Goal: Obtain resource: Download file/media

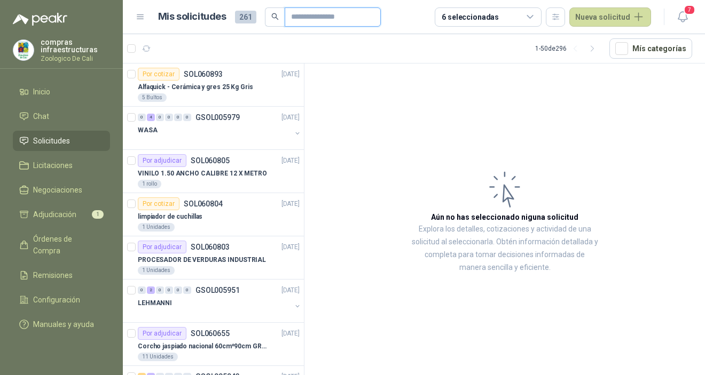
click at [304, 13] on input "text" at bounding box center [328, 17] width 75 height 18
click at [300, 21] on input "text" at bounding box center [328, 17] width 75 height 18
type input "******"
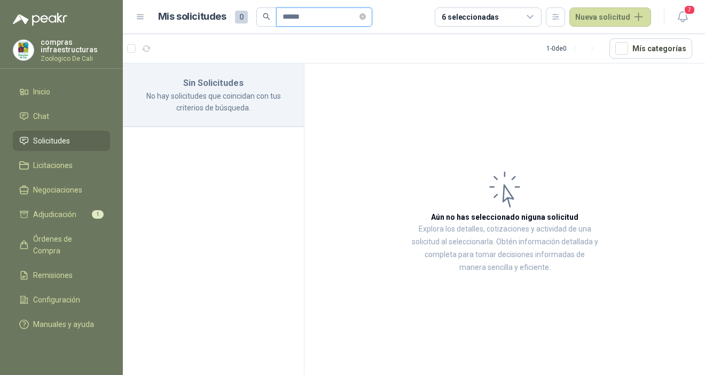
drag, startPoint x: 324, startPoint y: 14, endPoint x: 238, endPoint y: 17, distance: 86.5
click at [238, 17] on div "Mis solicitudes 0 ******" at bounding box center [265, 16] width 214 height 19
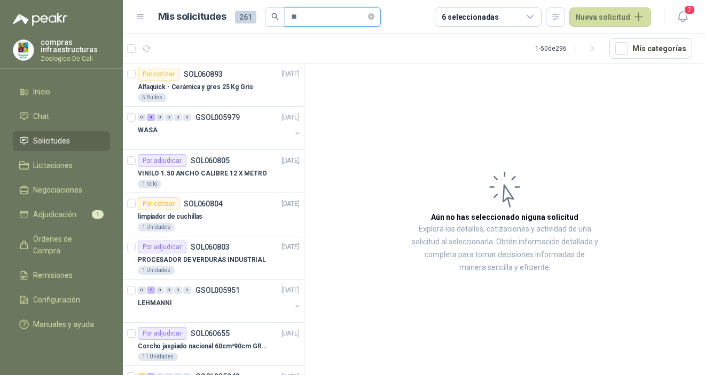
type input "**"
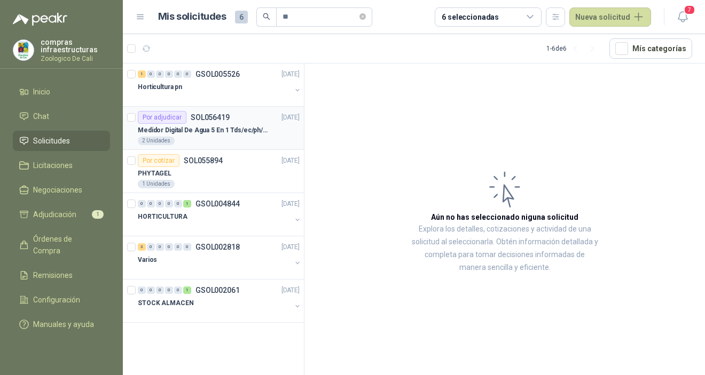
click at [255, 130] on p "Medidor Digital De Agua 5 En 1 Tds/ec/ph/salinidad/temperatu" at bounding box center [204, 130] width 133 height 10
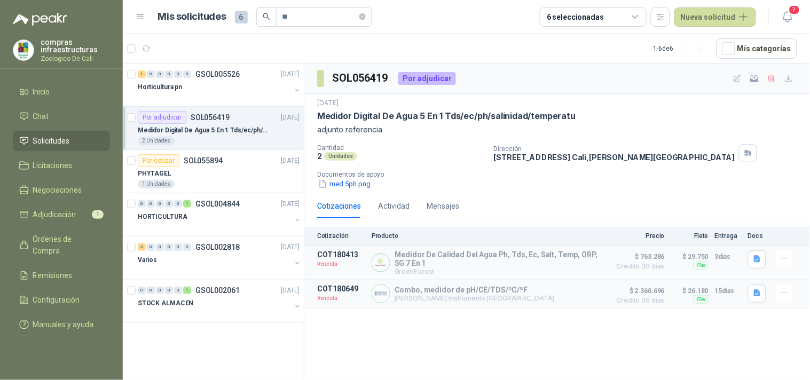
click at [372, 88] on div "SOL056419 Por adjudicar" at bounding box center [557, 79] width 506 height 30
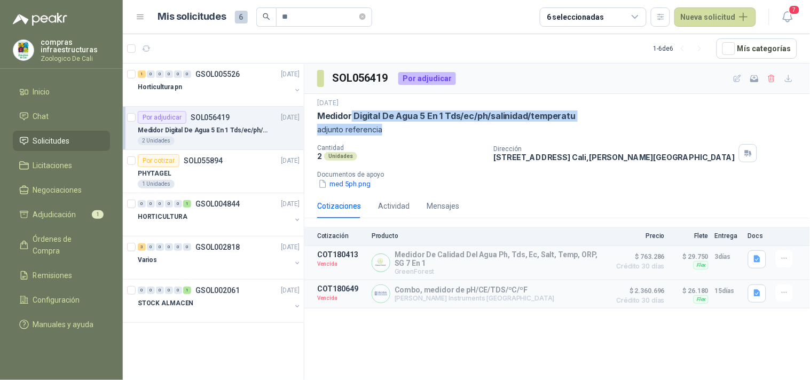
drag, startPoint x: 366, startPoint y: 115, endPoint x: 428, endPoint y: 123, distance: 62.4
click at [428, 123] on div "[DATE] Medidor Digital De Agua 5 En 1 Tds/ec/ph/salinidad/temperatu adjunto ref…" at bounding box center [557, 116] width 480 height 37
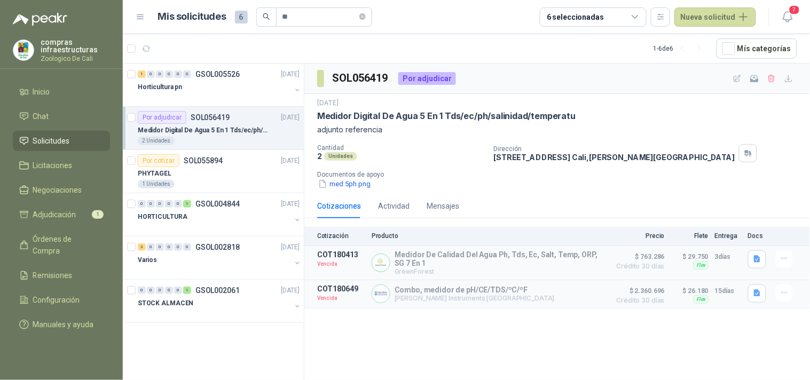
click at [403, 145] on p "Cantidad" at bounding box center [401, 147] width 168 height 7
click at [352, 188] on button "med 5ph.png" at bounding box center [344, 183] width 54 height 11
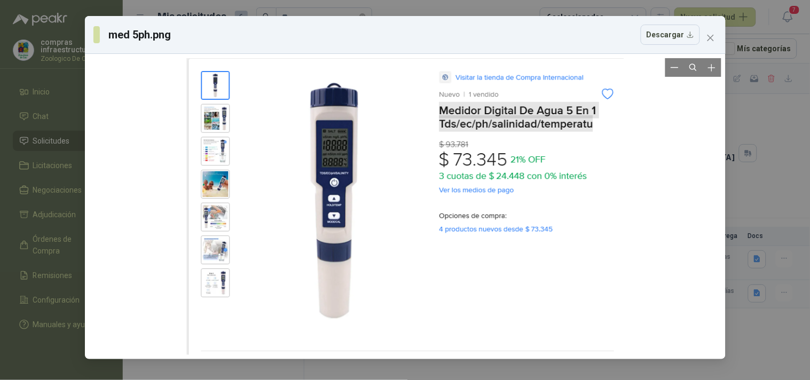
click at [217, 288] on div at bounding box center [404, 206] width 437 height 297
click at [356, 184] on div at bounding box center [404, 206] width 437 height 297
click at [227, 154] on div at bounding box center [404, 206] width 437 height 297
click at [704, 42] on icon "close" at bounding box center [710, 38] width 9 height 9
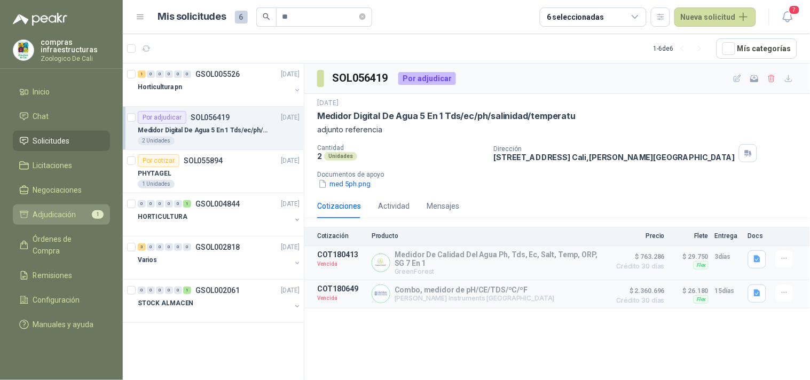
click at [57, 216] on span "Adjudicación" at bounding box center [54, 215] width 43 height 12
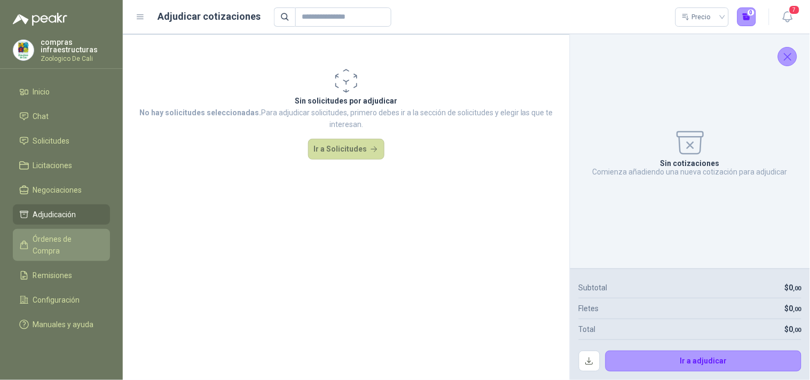
click at [97, 240] on span "Órdenes de Compra" at bounding box center [66, 244] width 67 height 23
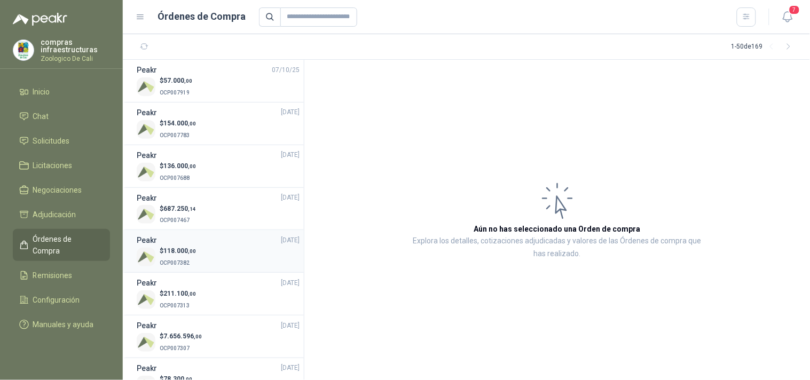
scroll to position [119, 0]
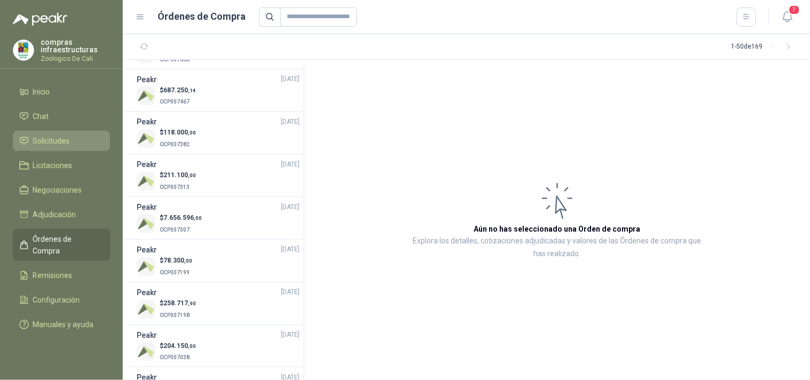
click at [73, 150] on link "Solicitudes" at bounding box center [61, 141] width 97 height 20
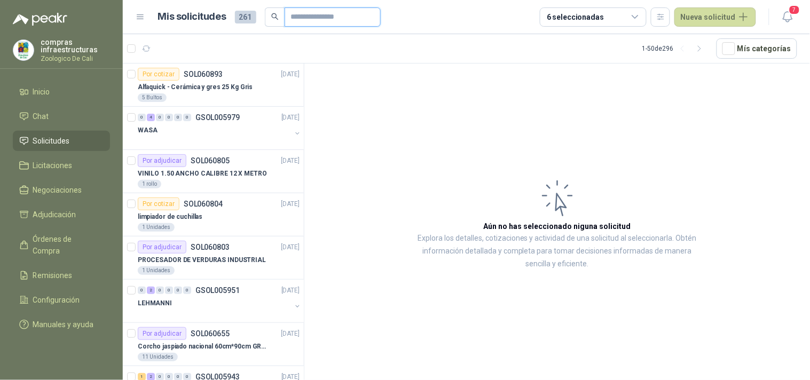
click at [301, 18] on input "text" at bounding box center [328, 17] width 75 height 18
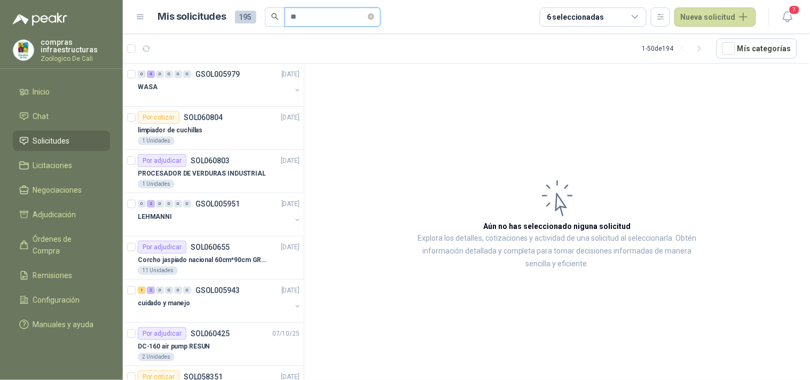
type input "**"
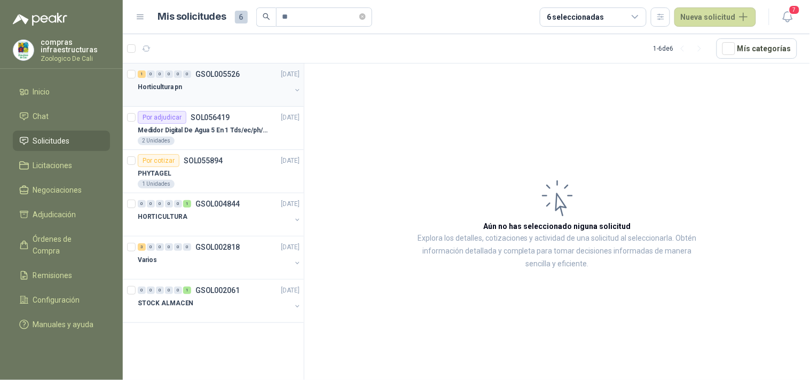
click at [247, 84] on div "Horticultura pn" at bounding box center [214, 87] width 153 height 13
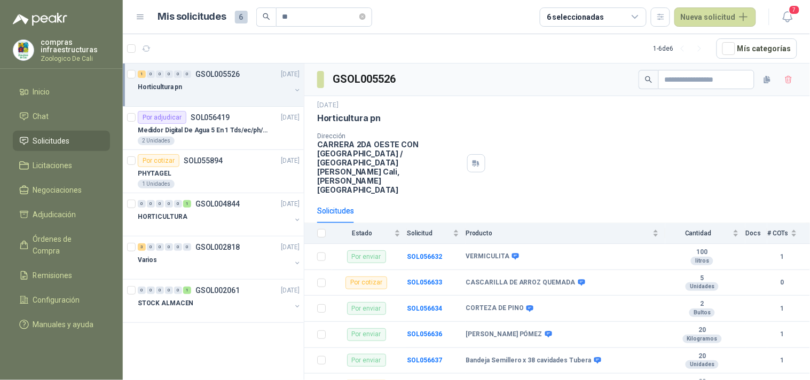
scroll to position [7, 0]
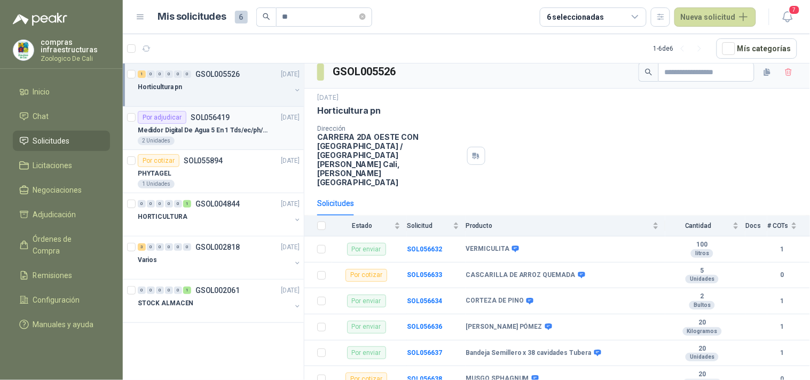
click at [224, 139] on div "2 Unidades" at bounding box center [219, 141] width 162 height 9
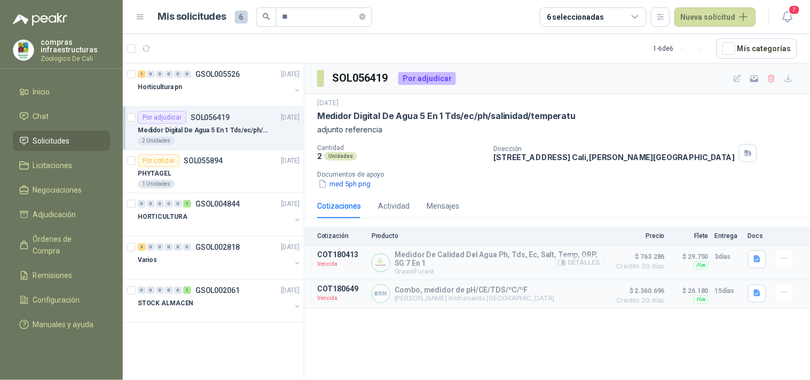
click at [574, 259] on button "Detalles" at bounding box center [580, 263] width 50 height 14
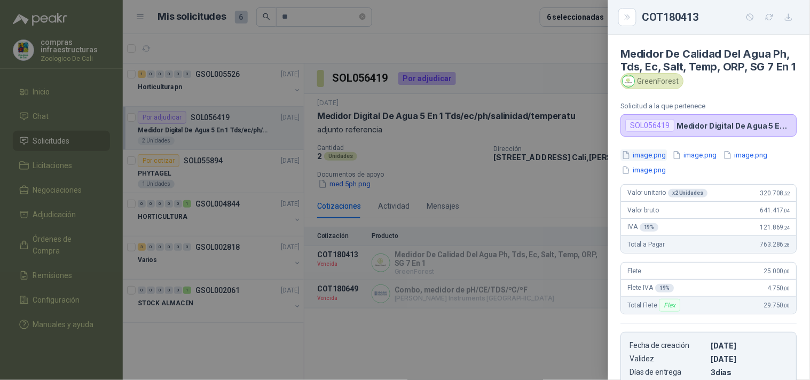
click at [662, 161] on button "image.png" at bounding box center [644, 154] width 46 height 11
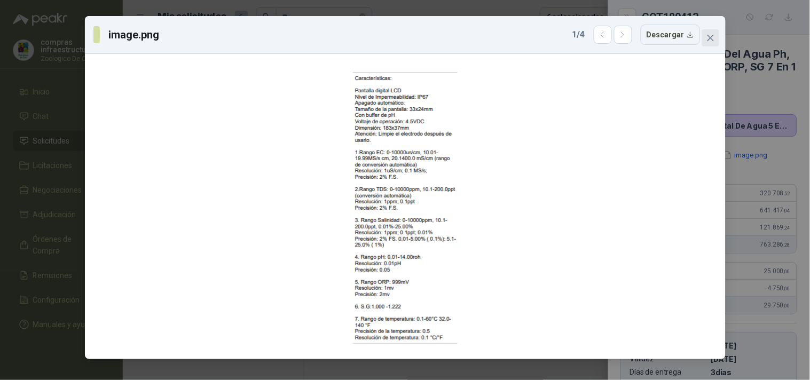
click at [704, 40] on icon "close" at bounding box center [710, 38] width 9 height 9
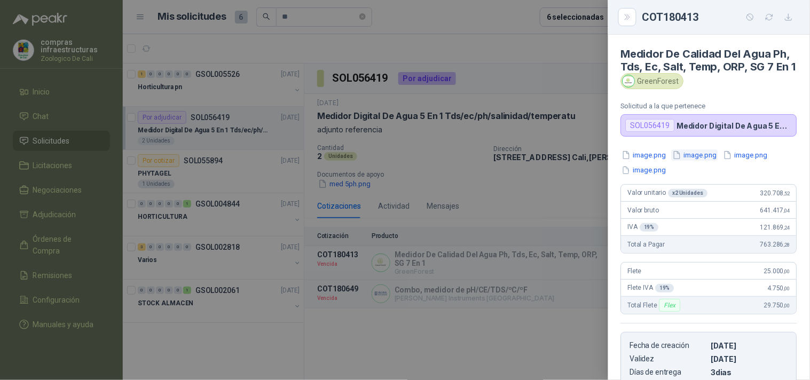
click at [701, 161] on button "image.png" at bounding box center [695, 154] width 46 height 11
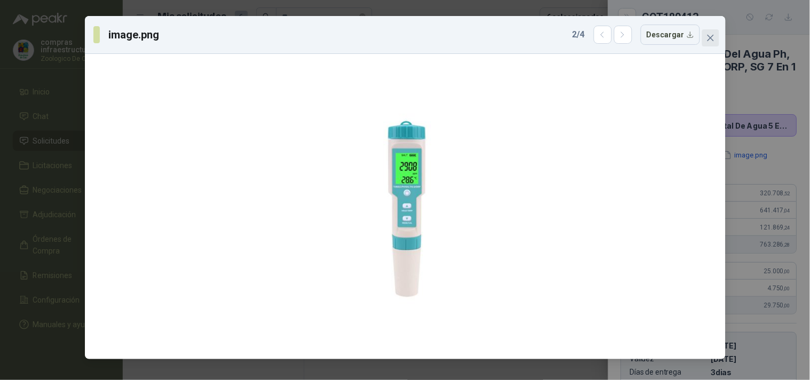
click at [704, 44] on button "Close" at bounding box center [710, 37] width 17 height 17
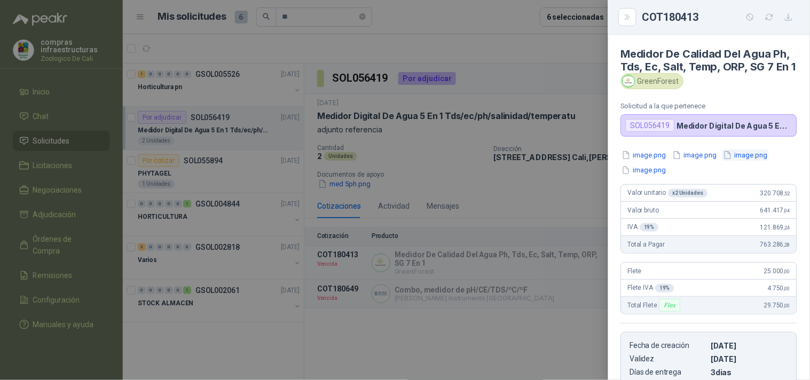
click at [704, 161] on button "image.png" at bounding box center [745, 154] width 46 height 11
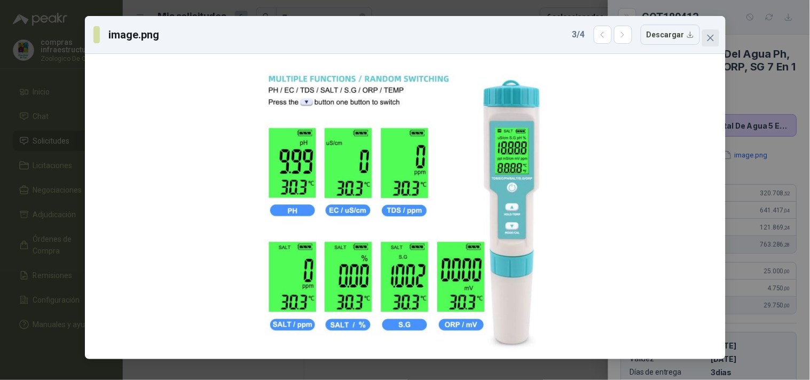
click at [704, 36] on icon "close" at bounding box center [710, 38] width 9 height 9
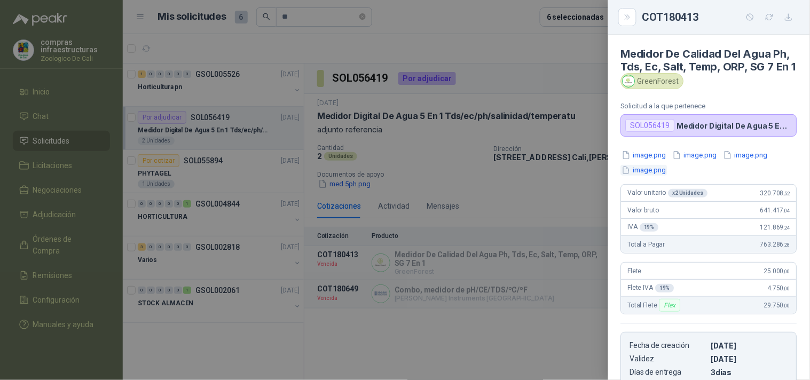
click at [655, 176] on button "image.png" at bounding box center [644, 170] width 46 height 11
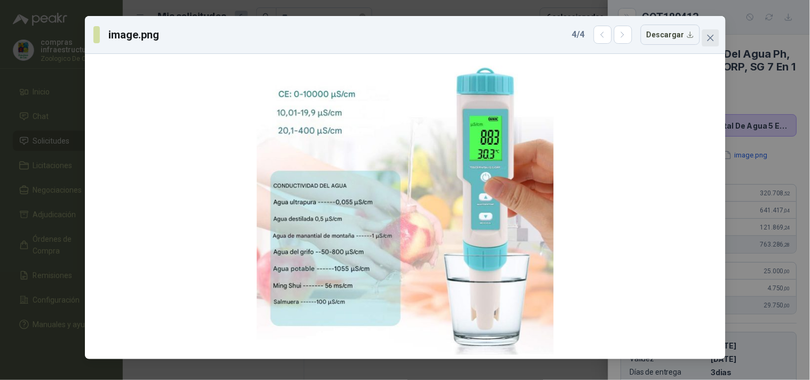
click at [704, 41] on icon "close" at bounding box center [710, 38] width 9 height 9
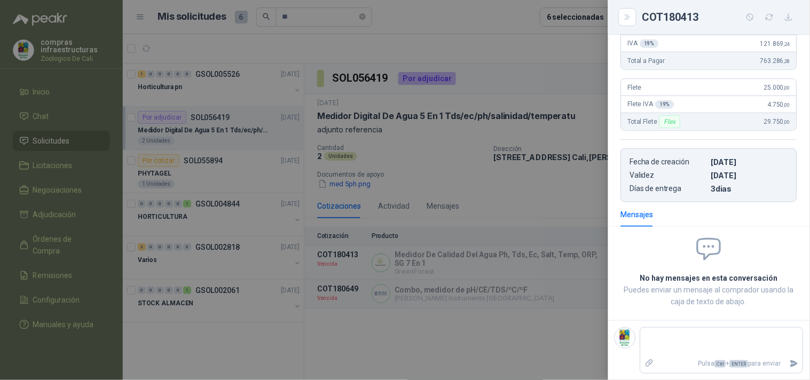
scroll to position [196, 0]
click at [489, 209] on div at bounding box center [405, 190] width 810 height 380
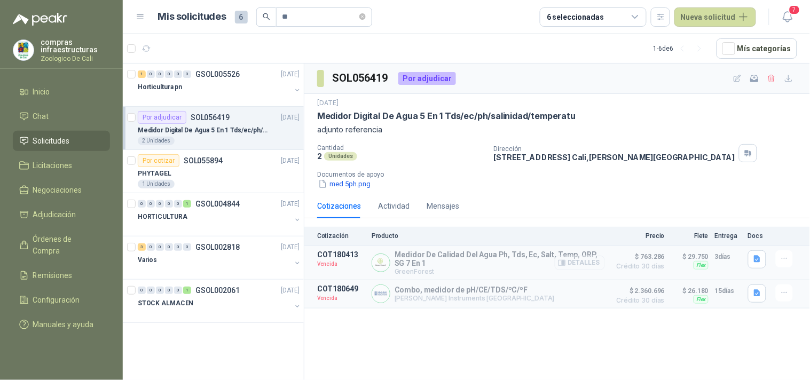
click at [580, 264] on button "Detalles" at bounding box center [580, 263] width 50 height 14
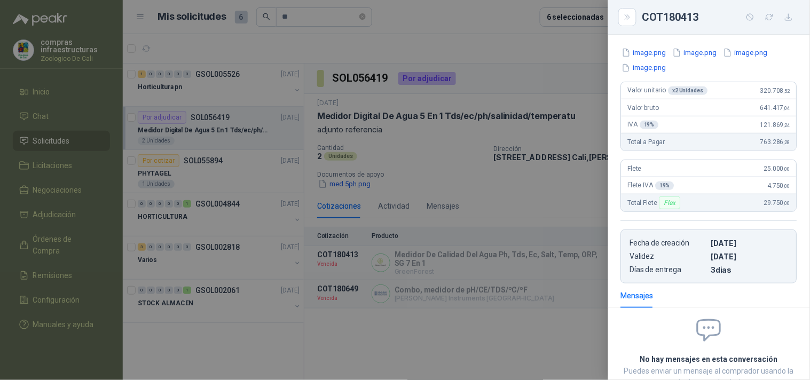
scroll to position [0, 0]
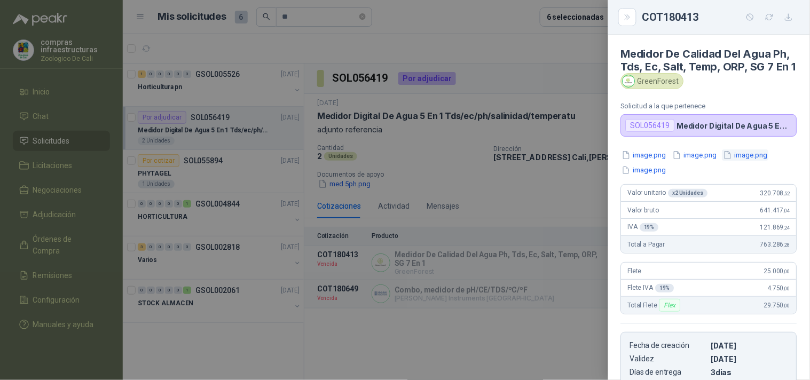
click at [704, 161] on button "image.png" at bounding box center [745, 154] width 46 height 11
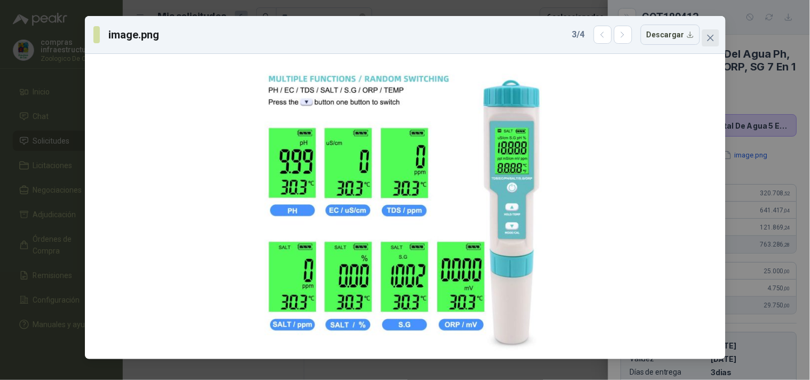
click at [704, 37] on span "Close" at bounding box center [710, 38] width 17 height 9
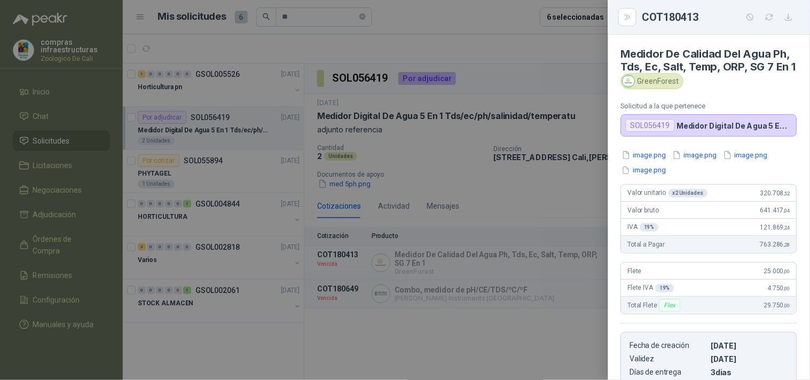
click at [417, 308] on div at bounding box center [405, 190] width 810 height 380
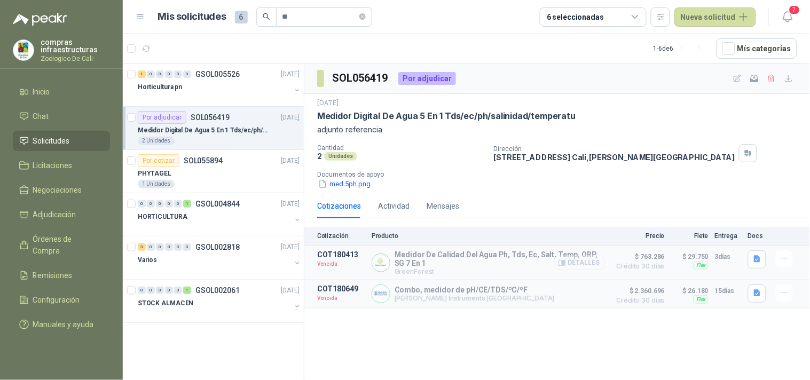
click at [563, 264] on icon "button" at bounding box center [562, 263] width 8 height 8
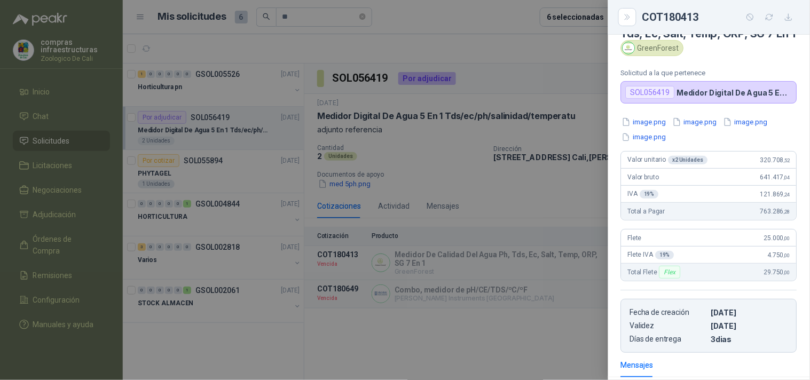
scroll to position [0, 0]
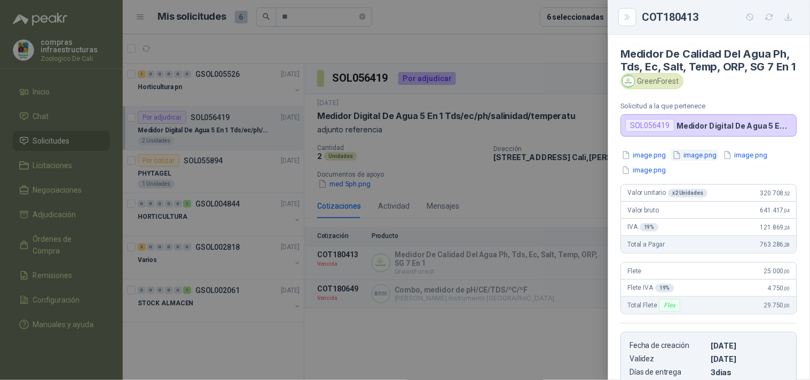
click at [698, 161] on button "image.png" at bounding box center [695, 154] width 46 height 11
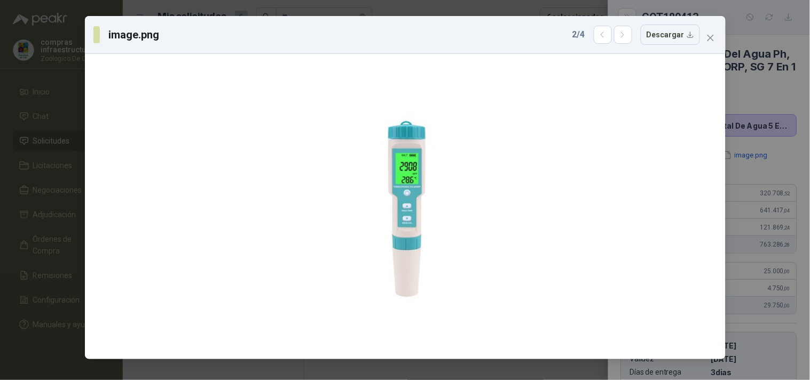
click at [704, 174] on div "image.png 2 / 4 Descargar" at bounding box center [405, 190] width 810 height 380
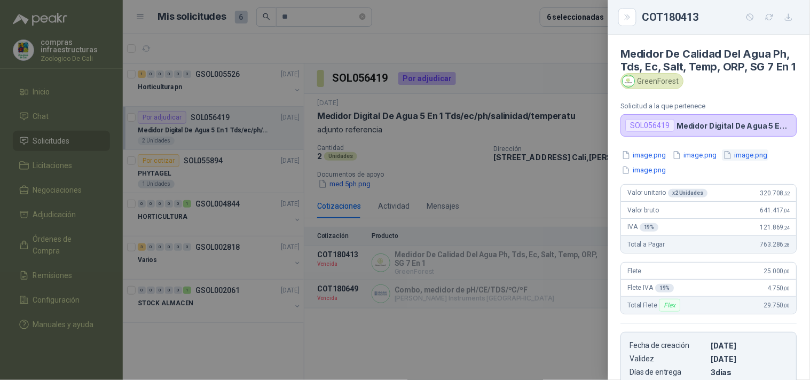
click at [704, 161] on button "image.png" at bounding box center [745, 154] width 46 height 11
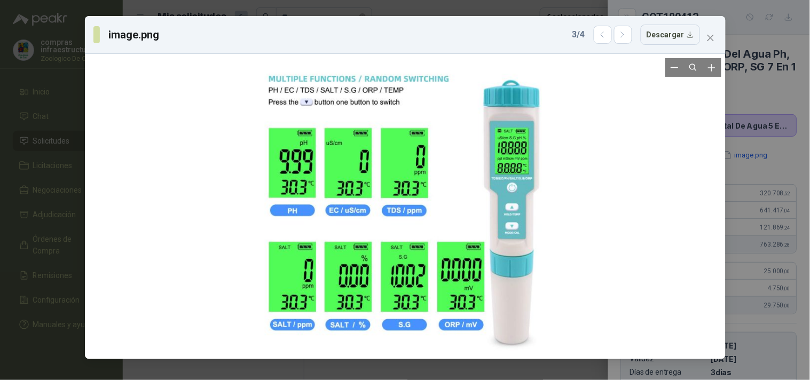
click at [492, 210] on div at bounding box center [405, 206] width 297 height 297
click at [508, 193] on div at bounding box center [405, 206] width 297 height 297
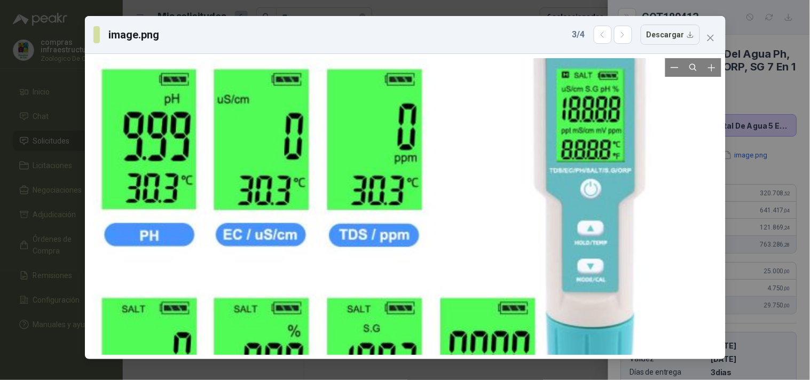
drag, startPoint x: 587, startPoint y: 188, endPoint x: 558, endPoint y: 194, distance: 30.1
click at [558, 194] on div at bounding box center [375, 226] width 597 height 597
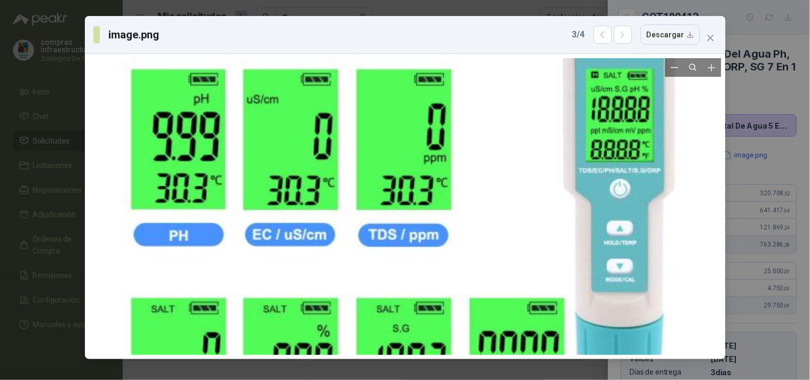
click at [562, 195] on div at bounding box center [405, 226] width 597 height 597
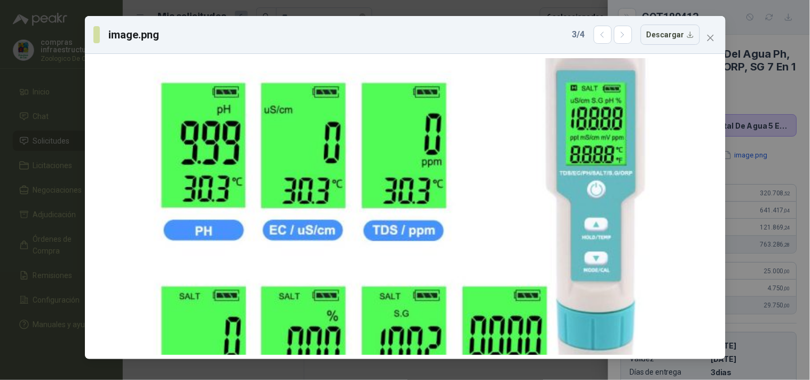
click at [704, 40] on div "image.png 3 / 4 Descargar" at bounding box center [405, 35] width 641 height 38
click at [704, 35] on icon "close" at bounding box center [710, 38] width 6 height 6
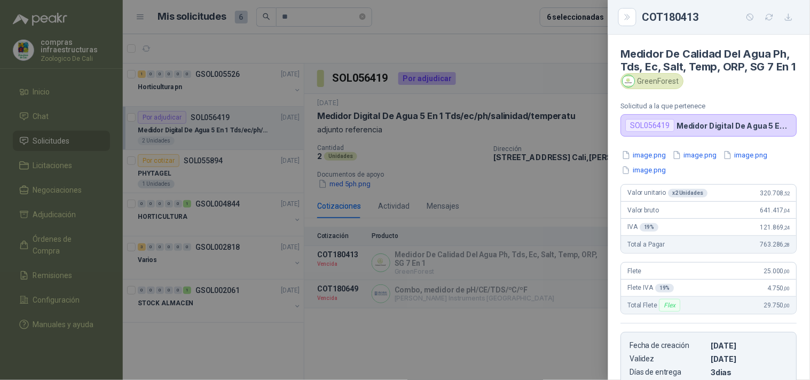
click at [452, 284] on div at bounding box center [405, 190] width 810 height 380
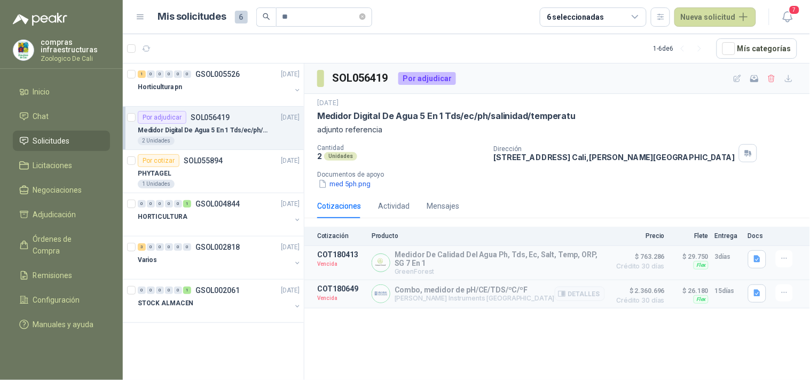
click at [462, 294] on p "Combo, medidor de pH/CE/TDS/ºC/ºF" at bounding box center [475, 290] width 160 height 9
click at [577, 300] on button "Detalles" at bounding box center [580, 294] width 50 height 14
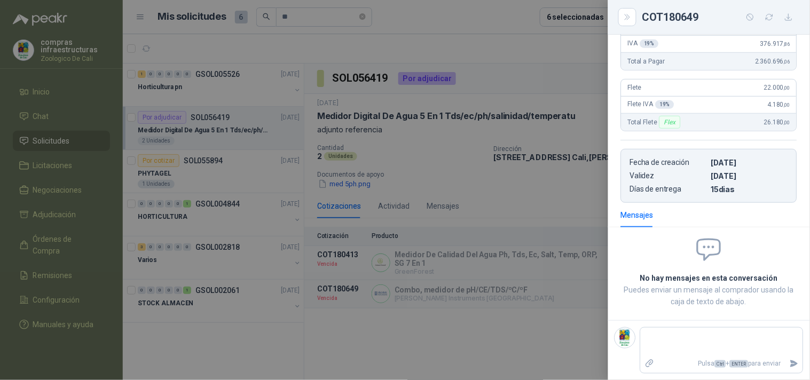
scroll to position [0, 0]
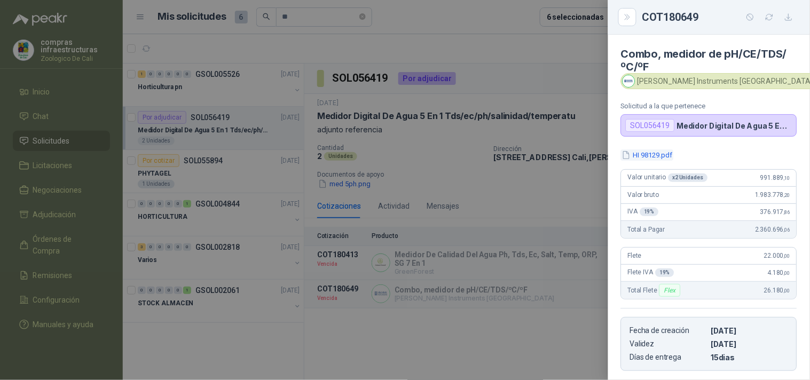
click at [668, 157] on button "HI 98129.pdf" at bounding box center [647, 154] width 53 height 11
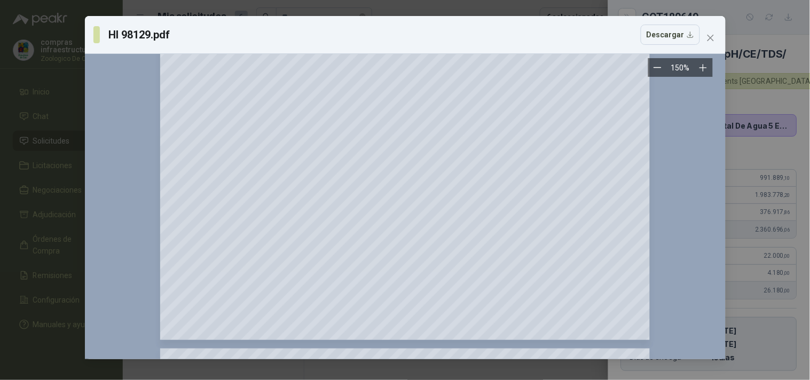
scroll to position [415, 0]
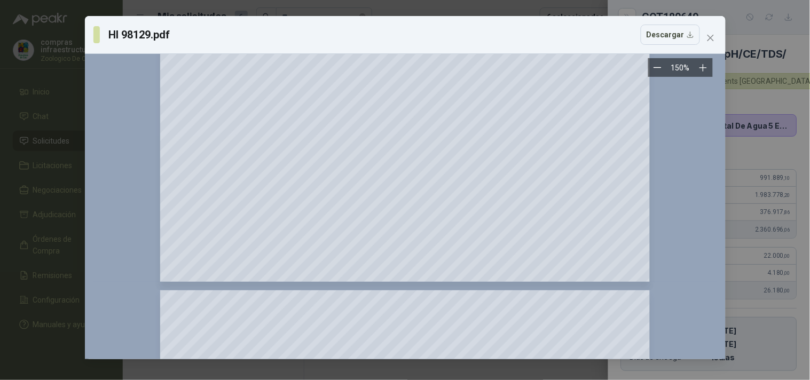
click at [567, 249] on div "HI 98129.pdf Descargar 150 %" at bounding box center [405, 187] width 641 height 343
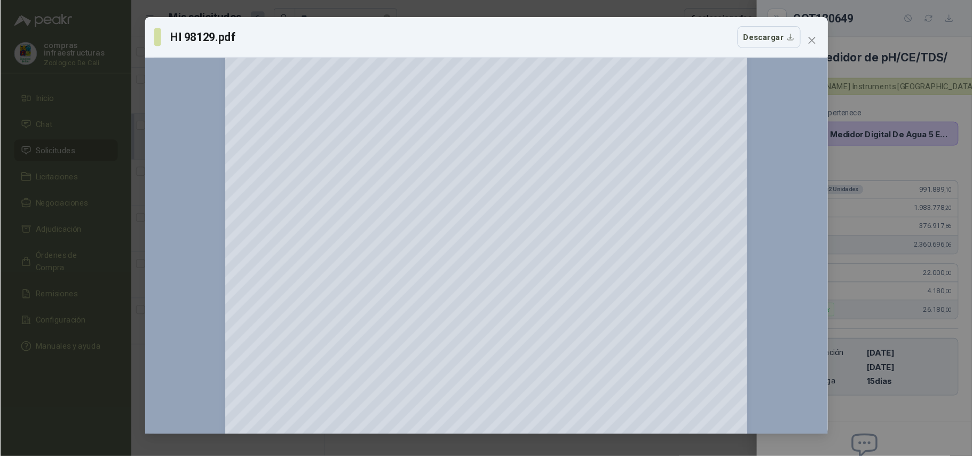
scroll to position [59, 0]
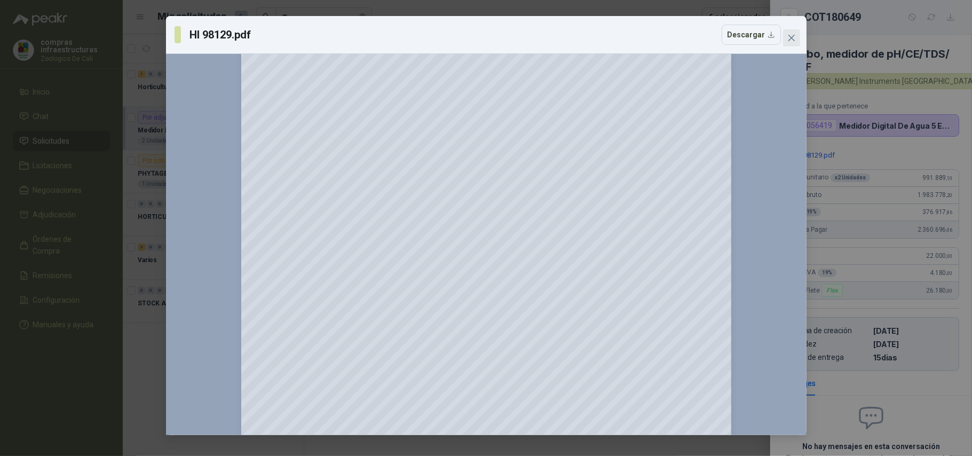
click at [704, 35] on icon "close" at bounding box center [791, 38] width 9 height 9
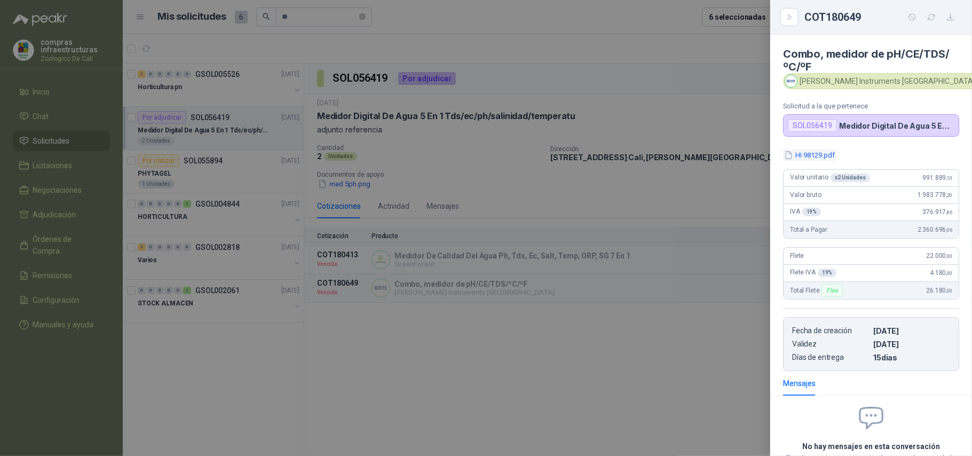
click at [704, 157] on button "HI 98129.pdf" at bounding box center [809, 154] width 53 height 11
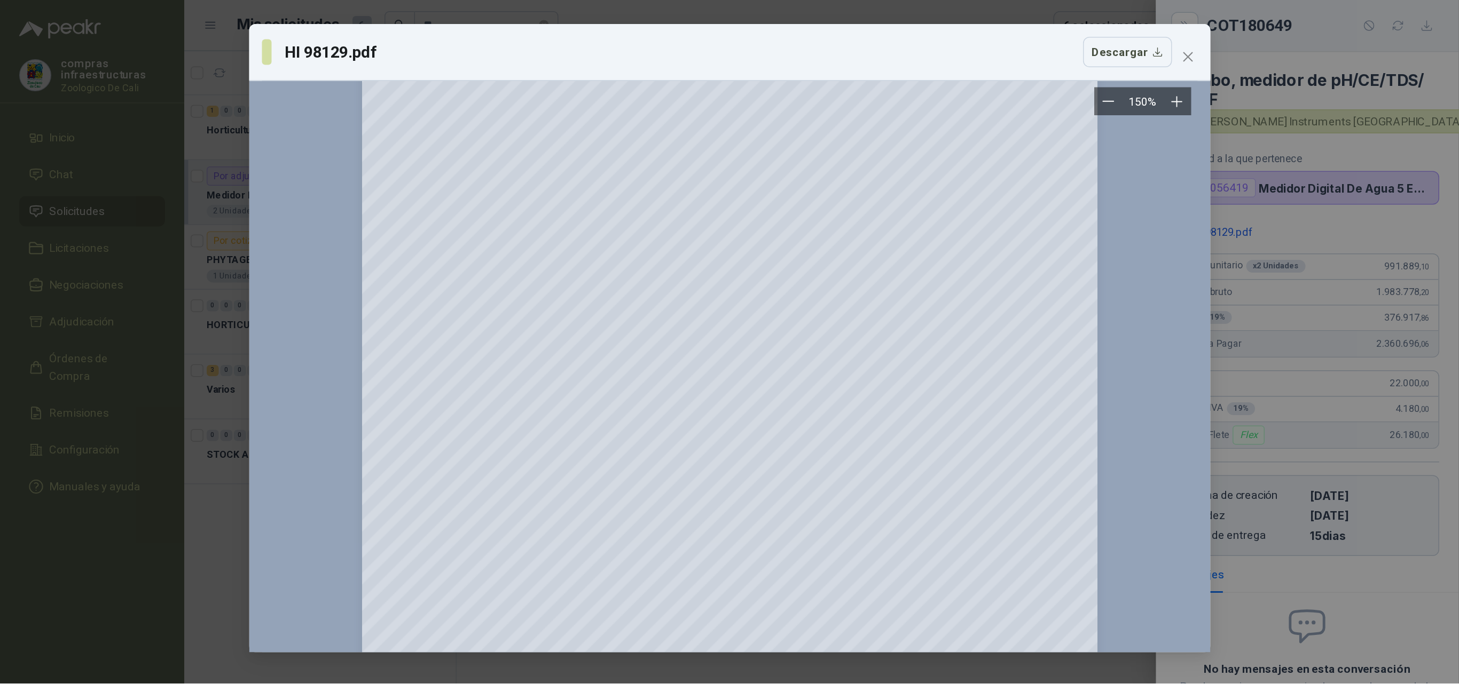
scroll to position [409, 0]
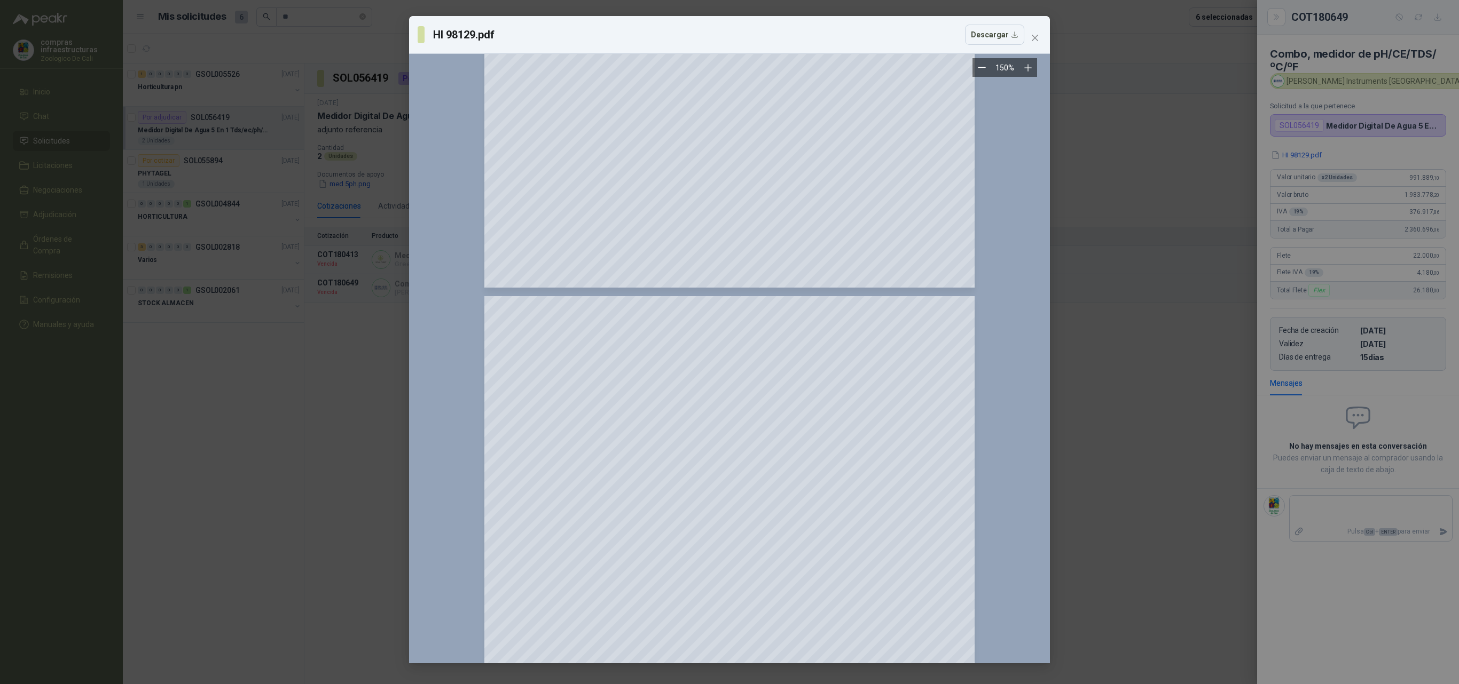
click at [704, 30] on button "Descargar" at bounding box center [994, 35] width 59 height 20
click at [704, 44] on button "Close" at bounding box center [1034, 37] width 17 height 17
